Goal: Ask a question: Seek information or help from site administrators or community

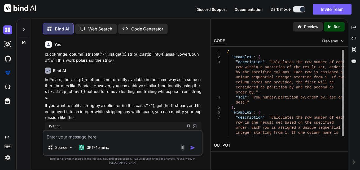
scroll to position [1334, 0]
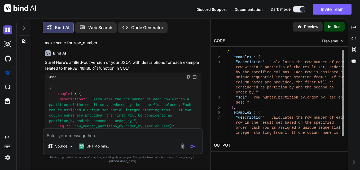
click at [7, 32] on img at bounding box center [7, 29] width 9 height 9
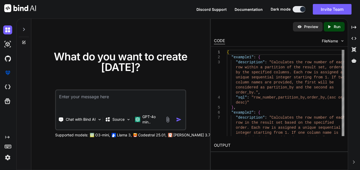
click at [25, 41] on icon at bounding box center [24, 42] width 4 height 4
click at [23, 40] on icon at bounding box center [24, 42] width 4 height 4
click at [25, 30] on icon at bounding box center [24, 29] width 4 height 4
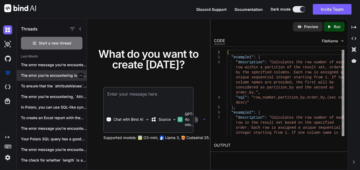
scroll to position [50, 0]
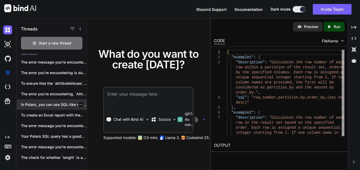
click at [56, 106] on p "In Polars, you can use SQL-like syntax..." at bounding box center [54, 104] width 66 height 5
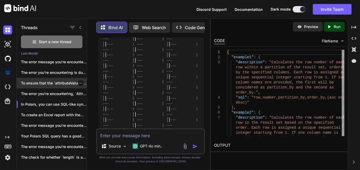
scroll to position [39, 0]
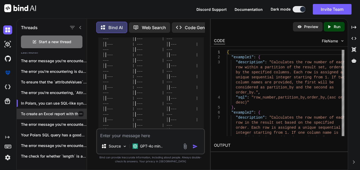
click at [57, 109] on div "To create an Excel report with the..." at bounding box center [52, 114] width 70 height 11
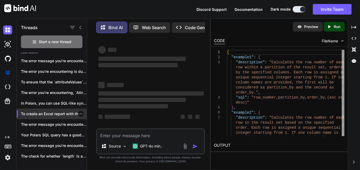
scroll to position [3, 0]
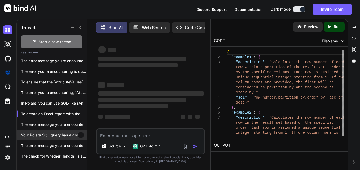
click at [56, 131] on div "Your Polars SQL query has a good..." at bounding box center [52, 135] width 70 height 11
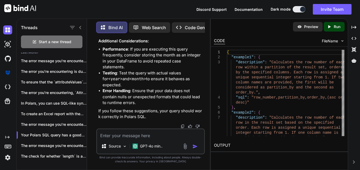
scroll to position [4121, 0]
drag, startPoint x: 42, startPoint y: 44, endPoint x: 50, endPoint y: 47, distance: 8.3
click at [42, 44] on div "Start a new thread" at bounding box center [51, 41] width 61 height 13
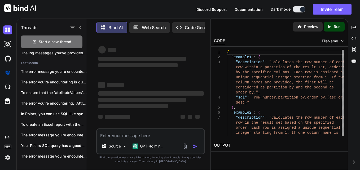
scroll to position [3, 0]
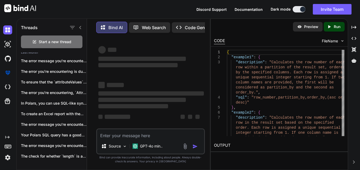
click at [135, 130] on textarea at bounding box center [150, 134] width 107 height 10
type textarea "x"
type textarea "w"
type textarea "x"
type textarea "wh"
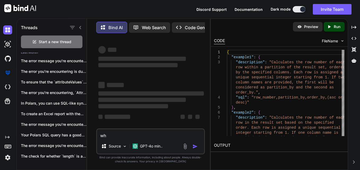
type textarea "x"
type textarea "why"
type textarea "x"
type textarea "why"
type textarea "x"
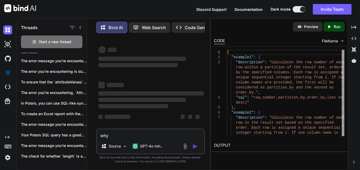
type textarea "why t"
type textarea "x"
type textarea "why th"
type textarea "x"
type textarea "why thi"
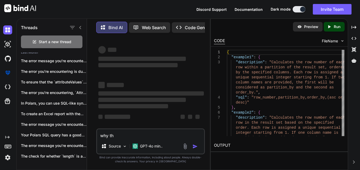
scroll to position [0, 0]
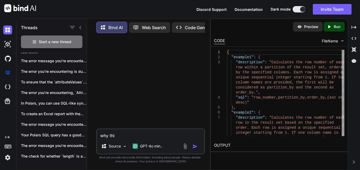
type textarea "x"
type textarea "why this"
type textarea "x"
type textarea "why this"
type textarea "x"
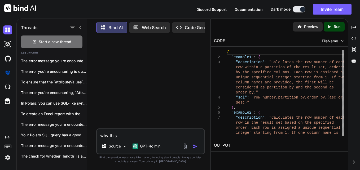
type textarea "why this q"
type textarea "x"
type textarea "why this qu"
type textarea "x"
type textarea "why this que"
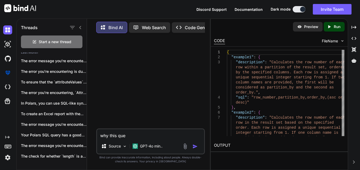
type textarea "x"
type textarea "why this quer"
type textarea "x"
type textarea "why this query"
type textarea "x"
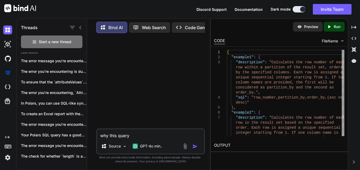
type textarea "why this query"
type textarea "x"
type textarea "why this query"
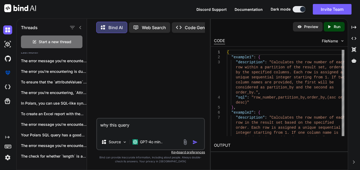
paste textarea "SELECT CAST( CONCAT( <year>, '-', CASE WHEN <month> = 'January' THEN '01' WHEN …"
type textarea "x"
type textarea "why this query SELECT CAST( CONCAT( <year>, '-', CASE WHEN <month> = 'January' …"
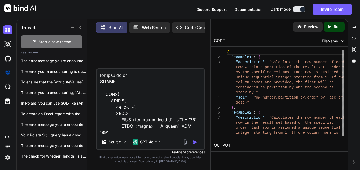
scroll to position [484, 0]
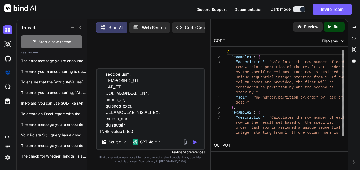
type textarea "x"
type textarea "why this query SELECT CAST( CONCAT( <year>, '-', CASE WHEN <month> = 'January' …"
type textarea "x"
type textarea "why this query SELECT CAST( CONCAT( <year>, '-', CASE WHEN <month> = 'January' …"
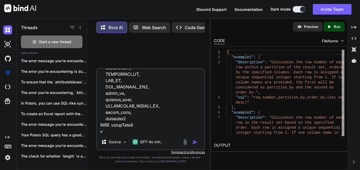
scroll to position [490, 0]
type textarea "x"
type textarea "why this query SELECT CAST( CONCAT( <year>, '-', CASE WHEN <month> = 'January' …"
type textarea "x"
type textarea "why this query SELECT CAST( CONCAT( <year>, '-', CASE WHEN <month> = 'January' …"
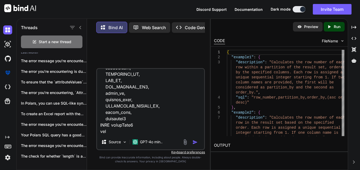
type textarea "x"
type textarea "why this query SELECT CAST( CONCAT( <year>, '-', CASE WHEN <month> = 'January' …"
type textarea "x"
type textarea "why this query SELECT CAST( CONCAT( <year>, '-', CASE WHEN <month> = 'January' …"
type textarea "x"
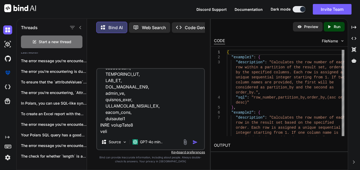
type textarea "why this query SELECT CAST( CONCAT( <year>, '-', CASE WHEN <month> = 'January' …"
type textarea "x"
type textarea "why this query SELECT CAST( CONCAT( <year>, '-', CASE WHEN <month> = 'January' …"
type textarea "x"
type textarea "why this query SELECT CAST( CONCAT( <year>, '-', CASE WHEN <month> = 'January' …"
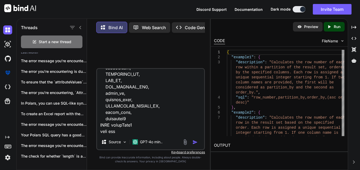
type textarea "x"
type textarea "why this query SELECT CAST( CONCAT( <year>, '-', CASE WHEN <month> = 'January' …"
type textarea "x"
type textarea "why this query SELECT CAST( CONCAT( <year>, '-', CASE WHEN <month> = 'January' …"
type textarea "x"
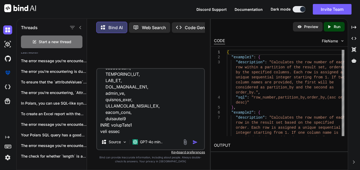
type textarea "why this query SELECT CAST( CONCAT( <year>, '-', CASE WHEN <month> = 'January' …"
type textarea "x"
type textarea "why this query SELECT CAST( CONCAT( <year>, '-', CASE WHEN <month> = 'January' …"
type textarea "x"
type textarea "why this query SELECT CAST( CONCAT( <year>, '-', CASE WHEN <month> = 'January' …"
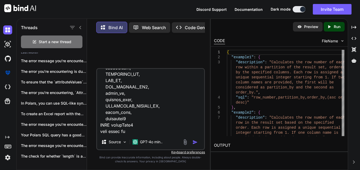
type textarea "x"
type textarea "why this query SELECT CAST( CONCAT( <year>, '-', CASE WHEN <month> = 'January' …"
type textarea "x"
type textarea "why this query SELECT CAST( CONCAT( <year>, '-', CASE WHEN <month> = 'January' …"
type textarea "x"
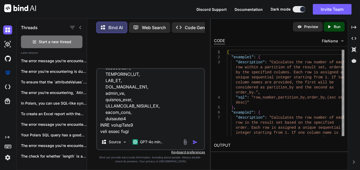
type textarea "why this query SELECT CAST( CONCAT( <year>, '-', CASE WHEN <month> = 'January' …"
type textarea "x"
type textarea "why this query SELECT CAST( CONCAT( <year>, '-', CASE WHEN <month> = 'January' …"
type textarea "x"
type textarea "why this query SELECT CAST( CONCAT( <year>, '-', CASE WHEN <month> = 'January' …"
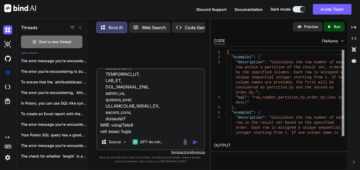
click at [278, 139] on h2 "OUTPUT" at bounding box center [279, 145] width 137 height 12
click at [144, 128] on textarea at bounding box center [150, 102] width 107 height 66
click at [145, 132] on textarea at bounding box center [150, 102] width 107 height 66
type textarea "x"
type textarea "why this query SELECT CAST( CONCAT( <year>, '-', CASE WHEN <month> = 'January' …"
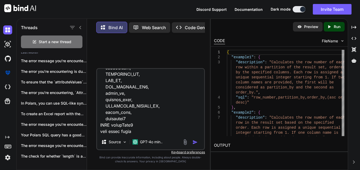
paste textarea "File "/app/server/EAP/irasLite_v2/irasLight/Components_Lazy/querydata.py", line…"
type textarea "x"
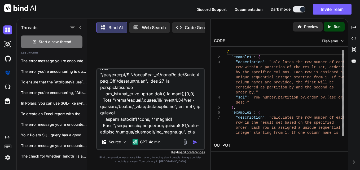
scroll to position [605, 0]
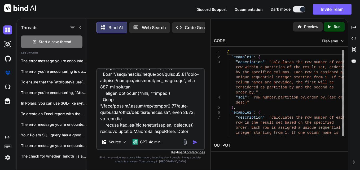
type textarea "why this query SELECT CAST( CONCAT( <year>, '-', CASE WHEN <month> = 'January' …"
